Goal: Transaction & Acquisition: Book appointment/travel/reservation

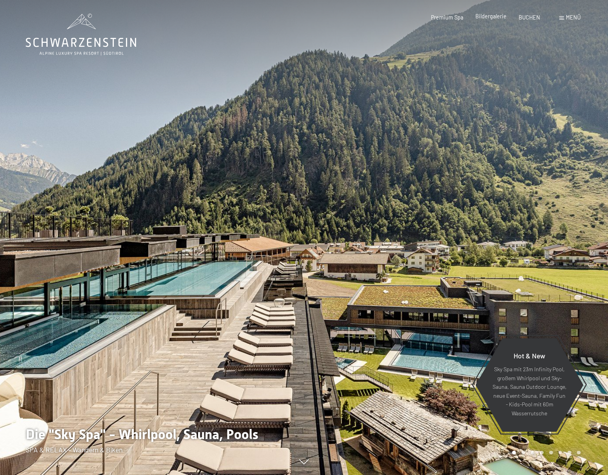
click at [482, 17] on span "Bildergalerie" at bounding box center [490, 16] width 31 height 7
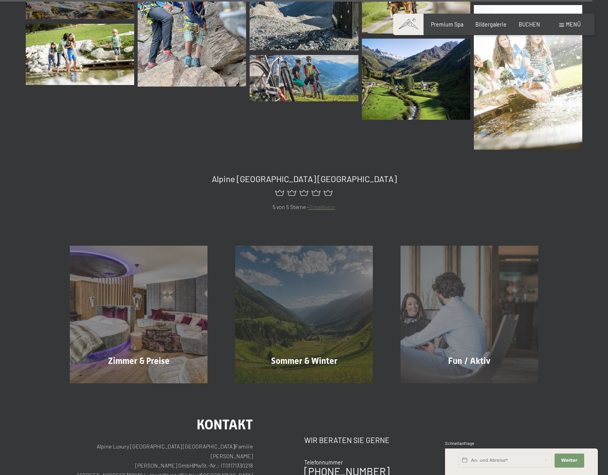
scroll to position [8200, 0]
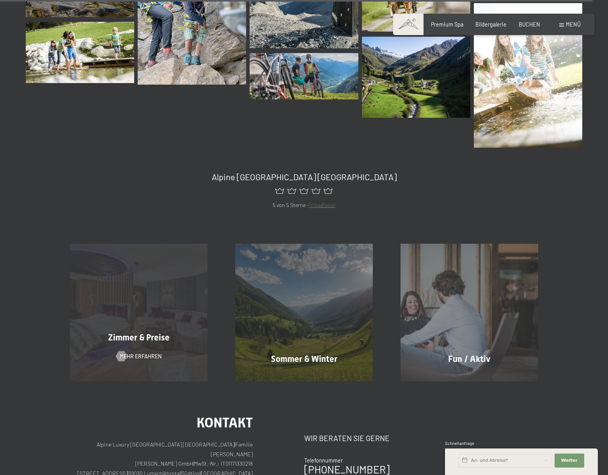
click at [127, 292] on div "Zimmer & Preise Mehr erfahren" at bounding box center [138, 313] width 165 height 138
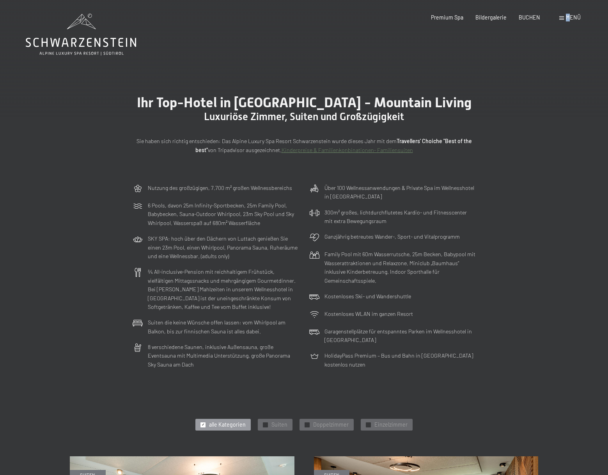
click at [568, 20] on div "Menü" at bounding box center [569, 18] width 21 height 8
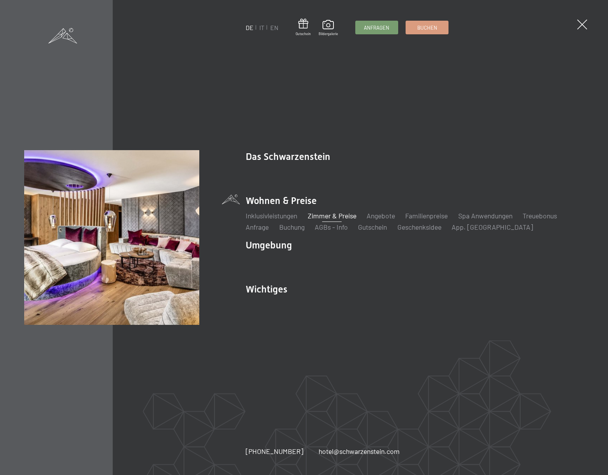
click at [335, 217] on link "Zimmer & Preise" at bounding box center [332, 215] width 49 height 9
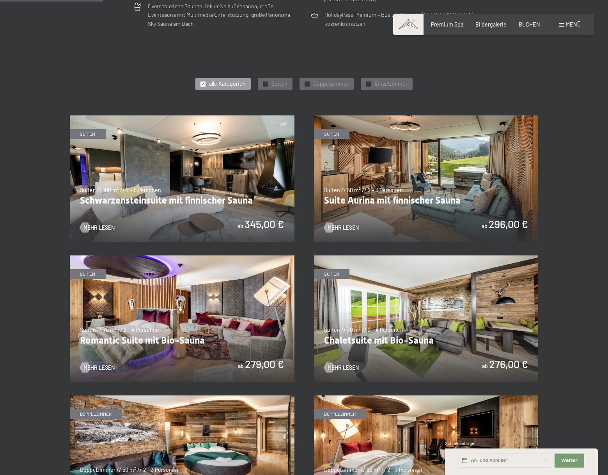
scroll to position [343, 0]
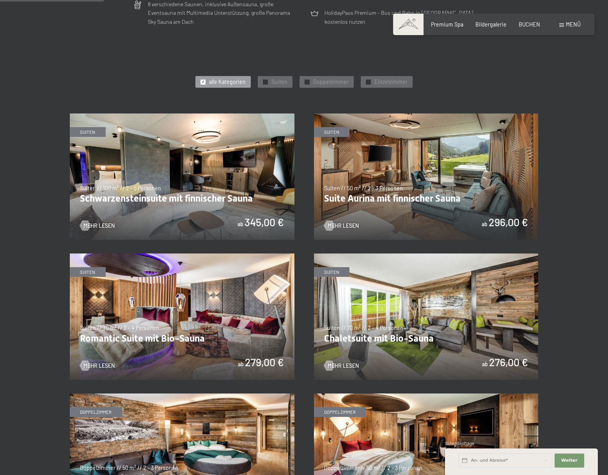
click at [357, 198] on img at bounding box center [426, 176] width 224 height 126
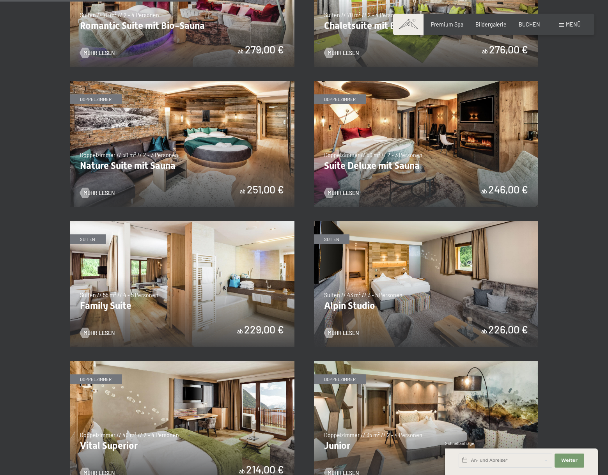
scroll to position [654, 0]
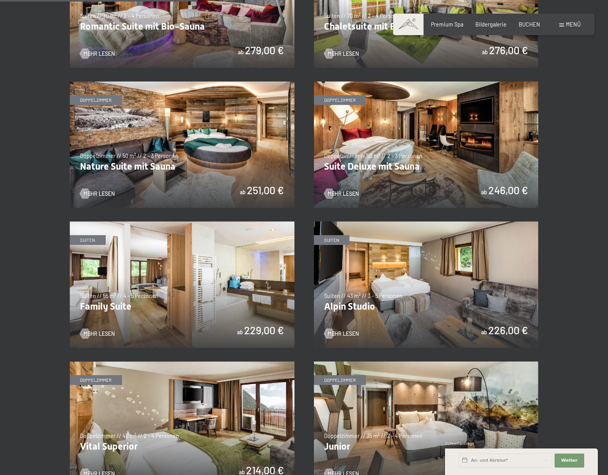
click at [352, 164] on img at bounding box center [426, 144] width 224 height 126
click at [121, 168] on img at bounding box center [182, 144] width 224 height 126
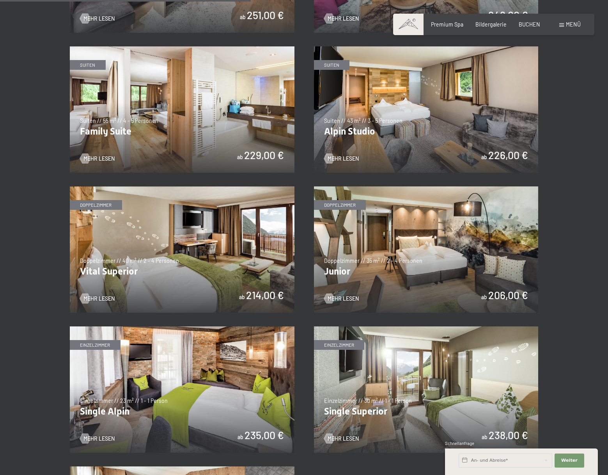
scroll to position [830, 0]
click at [339, 159] on span "Mehr Lesen" at bounding box center [350, 158] width 31 height 8
click at [101, 297] on span "Mehr Lesen" at bounding box center [106, 298] width 31 height 8
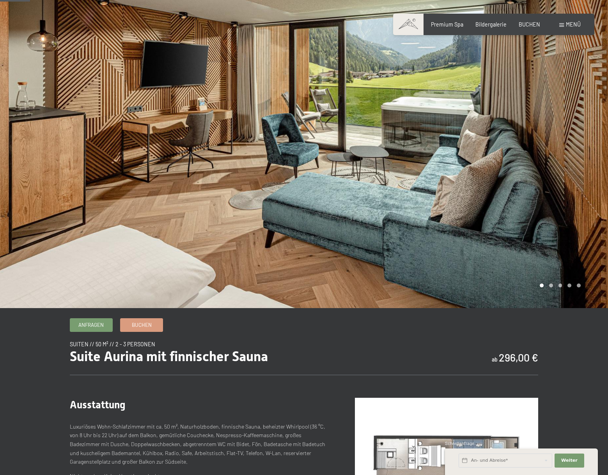
scroll to position [50, 0]
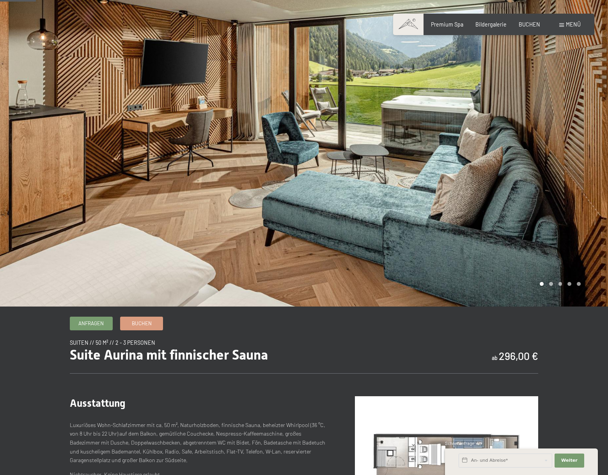
click at [550, 286] on div at bounding box center [456, 128] width 304 height 356
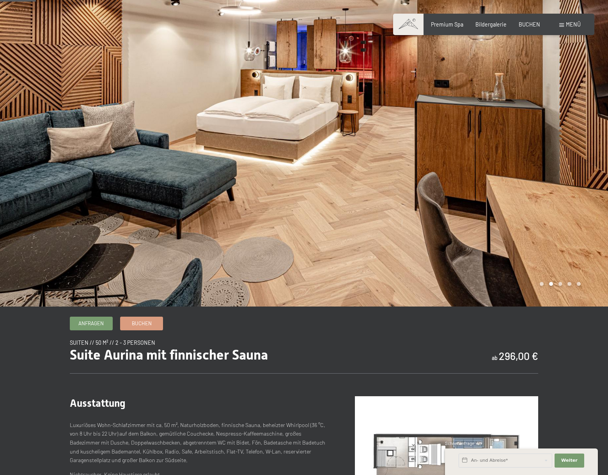
click at [564, 285] on div at bounding box center [456, 128] width 304 height 356
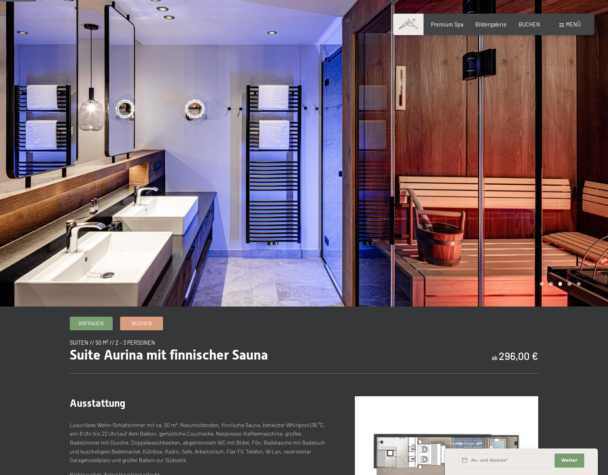
click at [576, 284] on div at bounding box center [456, 128] width 304 height 356
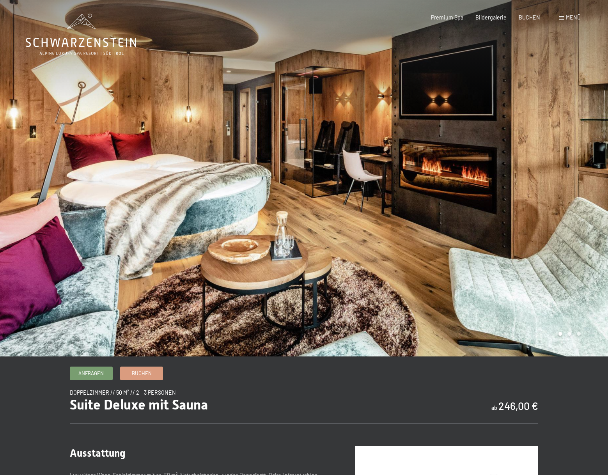
scroll to position [16, 0]
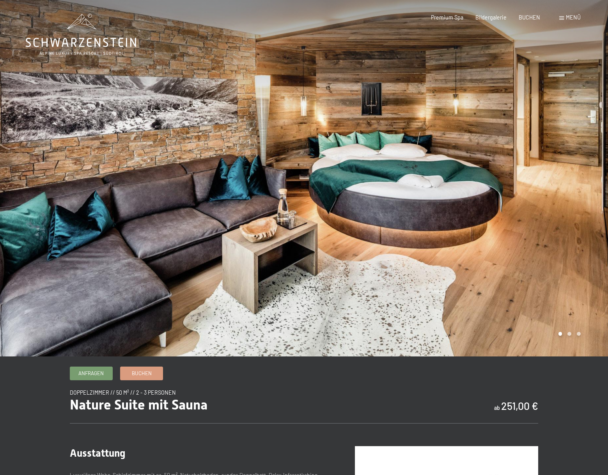
click at [567, 334] on div at bounding box center [456, 178] width 304 height 356
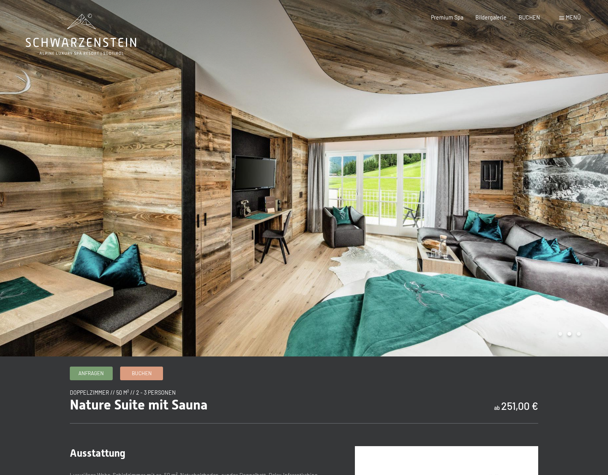
click at [575, 334] on div at bounding box center [456, 178] width 304 height 356
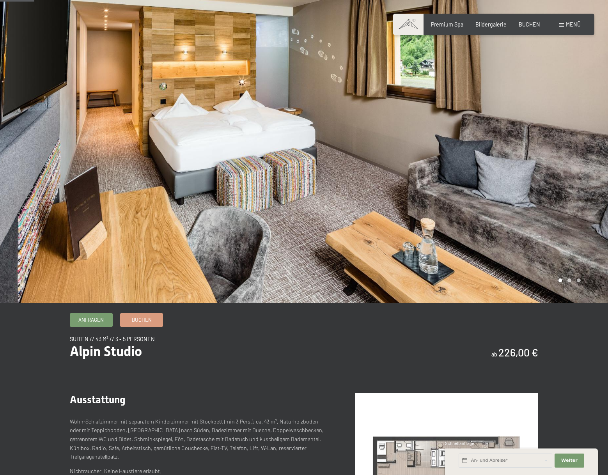
scroll to position [48, 0]
